Goal: Manage account settings

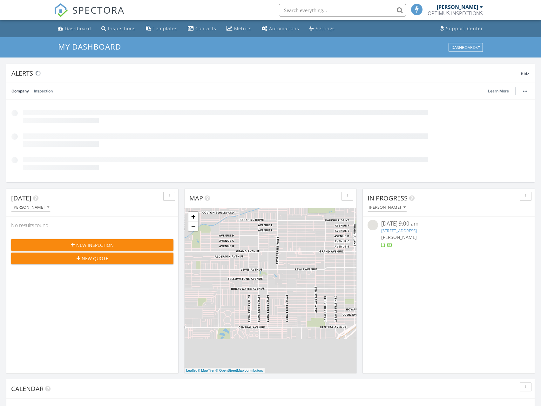
scroll to position [3, 3]
click at [320, 25] on div "Settings" at bounding box center [325, 28] width 19 height 6
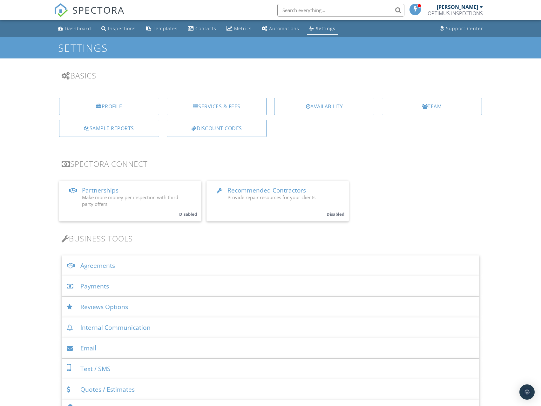
click at [95, 283] on div "Payments" at bounding box center [270, 286] width 417 height 21
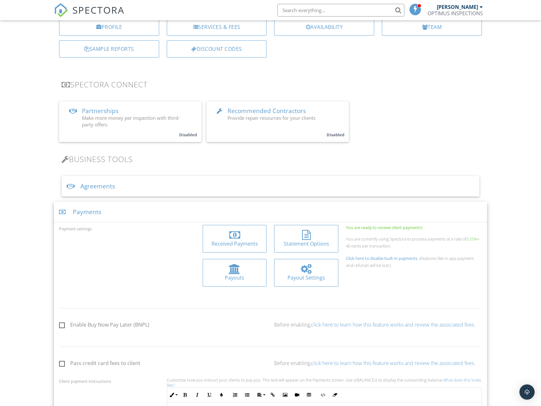
scroll to position [95, 0]
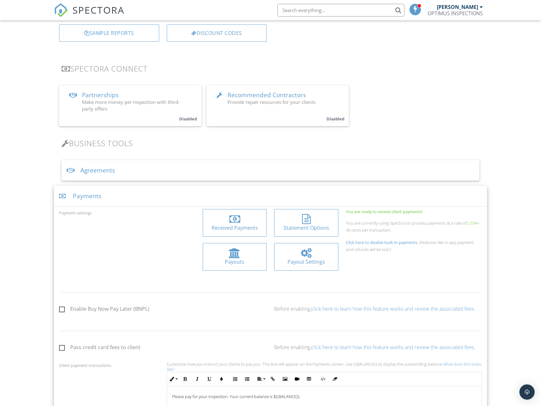
click at [221, 222] on div at bounding box center [235, 219] width 54 height 10
